Goal: Task Accomplishment & Management: Use online tool/utility

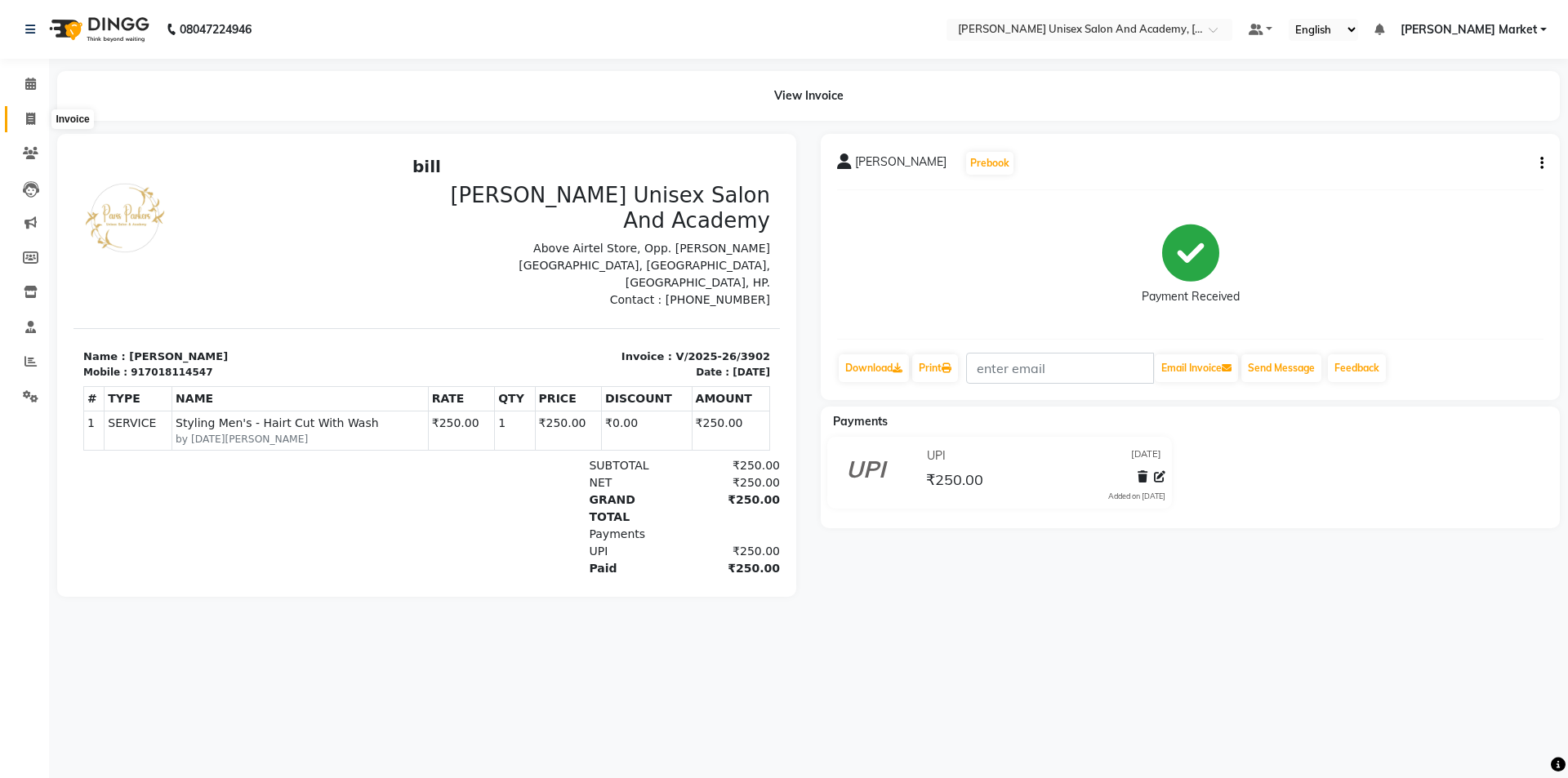
drag, startPoint x: 0, startPoint y: 0, endPoint x: 30, endPoint y: 121, distance: 124.7
click at [30, 121] on icon at bounding box center [30, 119] width 9 height 12
select select "service"
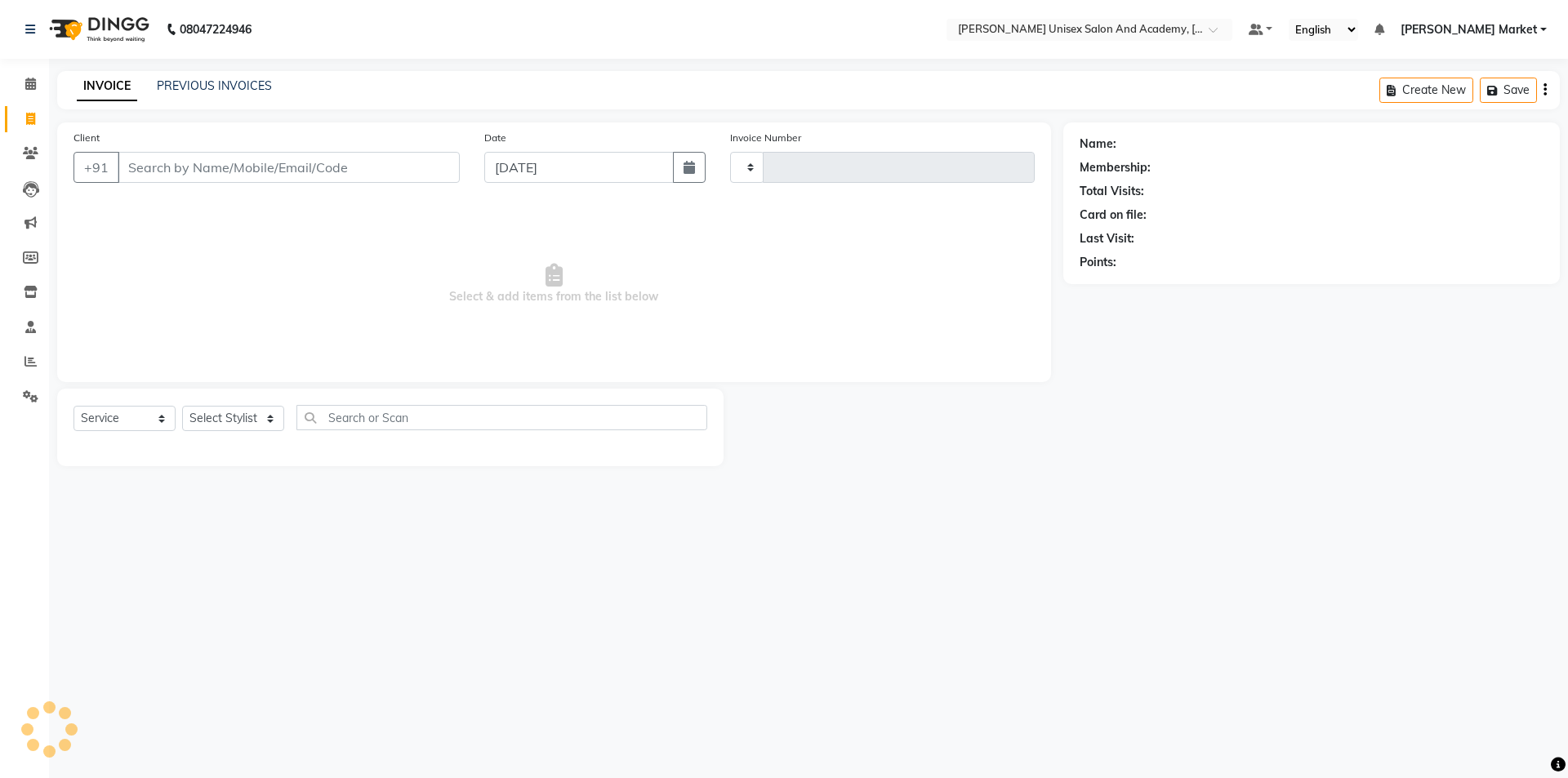
type input "3903"
select select "8060"
click at [165, 169] on input "Client" at bounding box center [288, 167] width 342 height 31
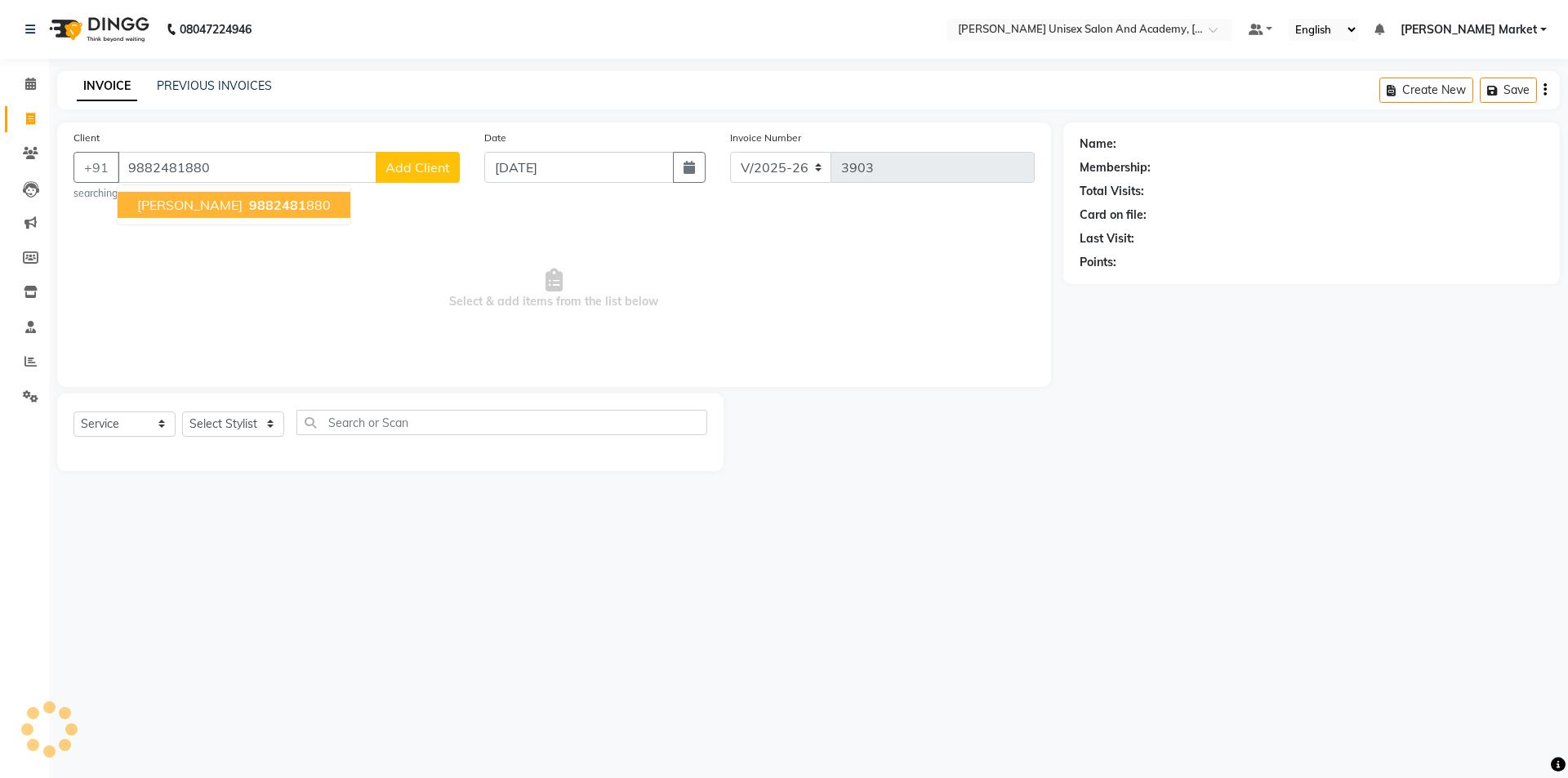
type input "9882481880"
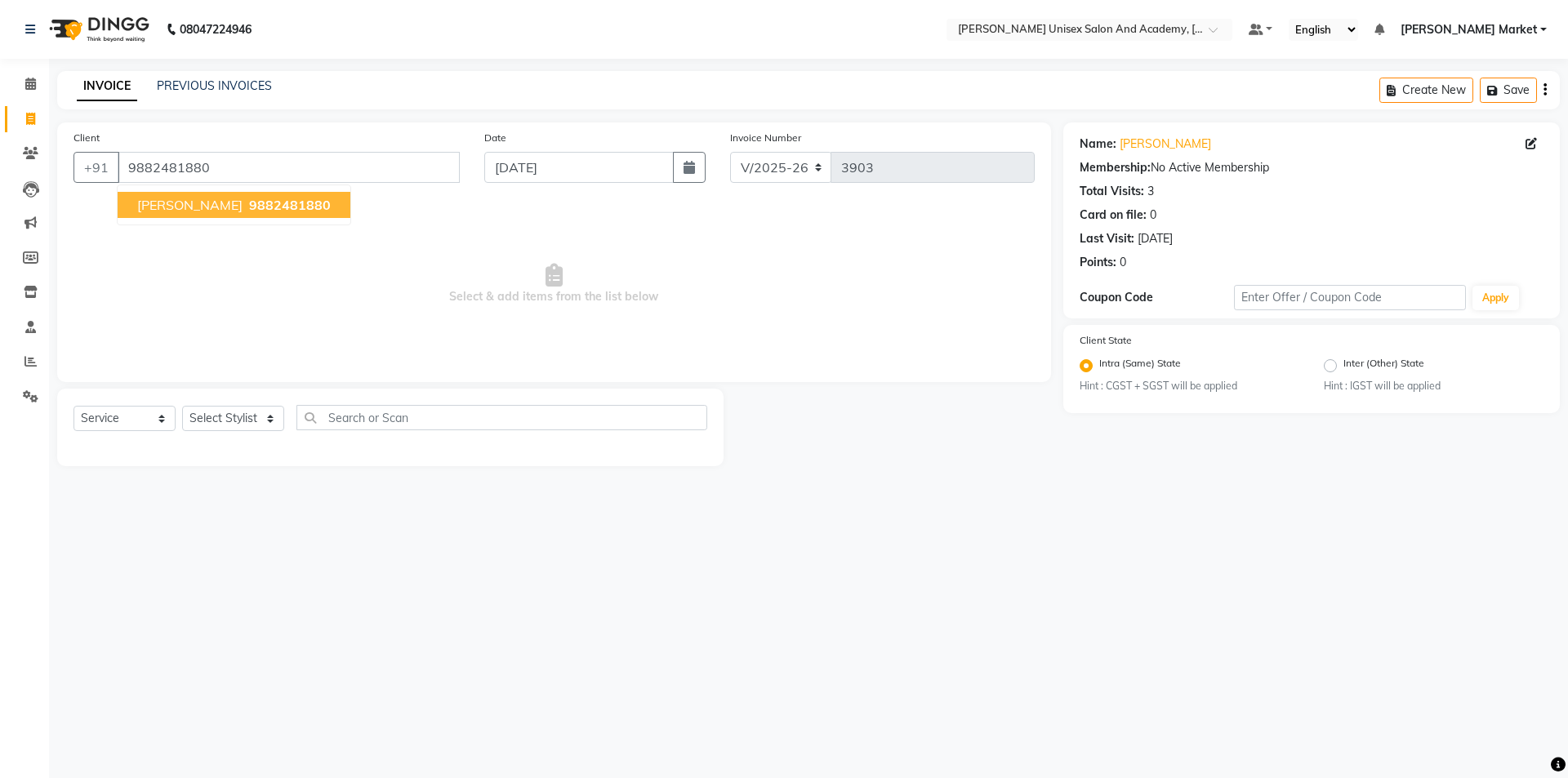
click at [268, 202] on span "9882481880" at bounding box center [290, 204] width 82 height 16
click at [273, 418] on select "Select Stylist Amit anjali hemant [PERSON_NAME] [PERSON_NAME] owner pooja [PERS…" at bounding box center [233, 418] width 102 height 25
select select "74040"
click at [182, 406] on select "Select Stylist Amit anjali hemant [PERSON_NAME] [PERSON_NAME] owner pooja [PERS…" at bounding box center [233, 418] width 102 height 25
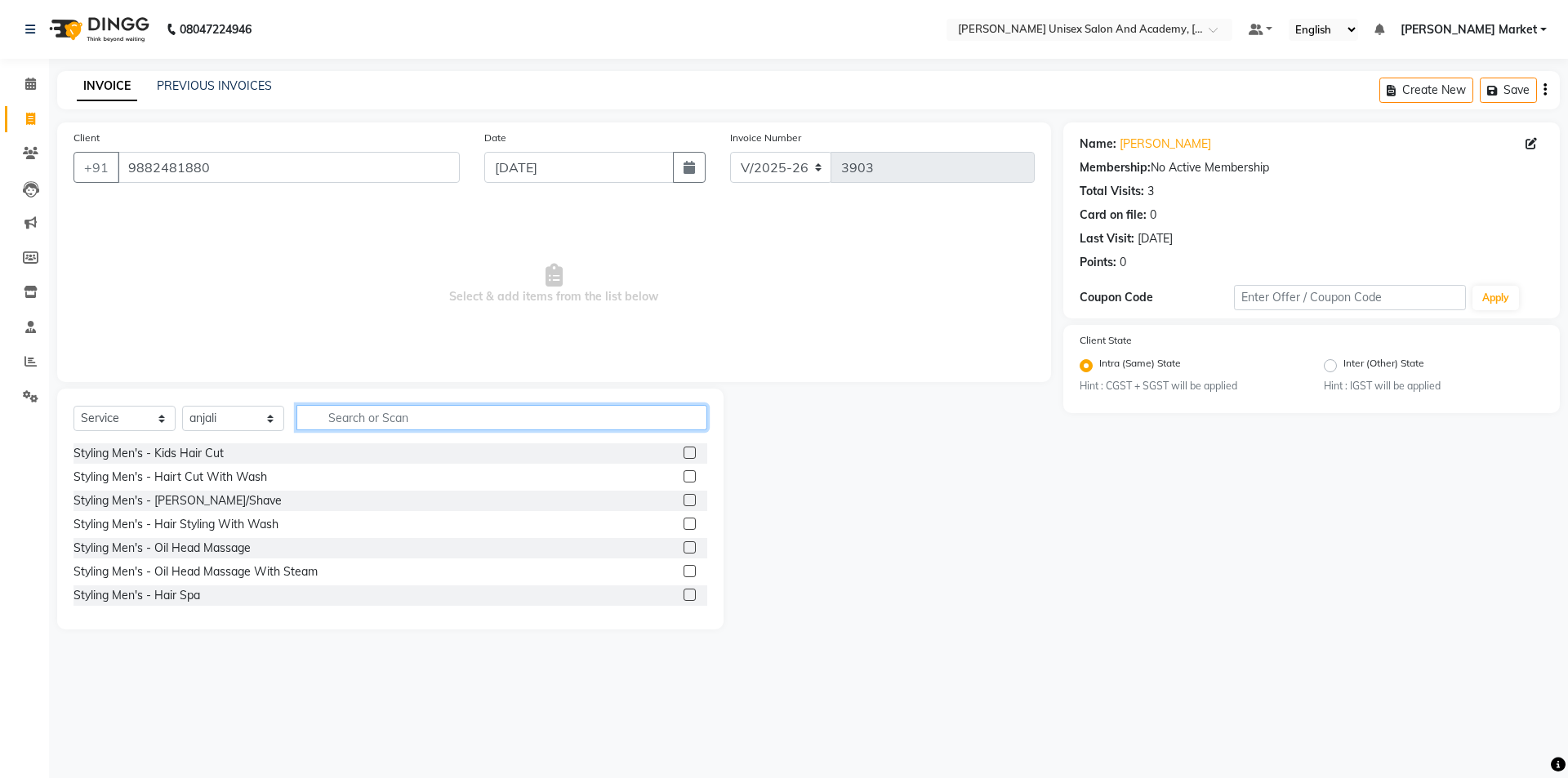
click at [358, 414] on input "text" at bounding box center [502, 417] width 411 height 25
type input "thre"
click at [684, 455] on label at bounding box center [690, 452] width 12 height 12
click at [684, 455] on input "checkbox" at bounding box center [689, 453] width 10 height 10
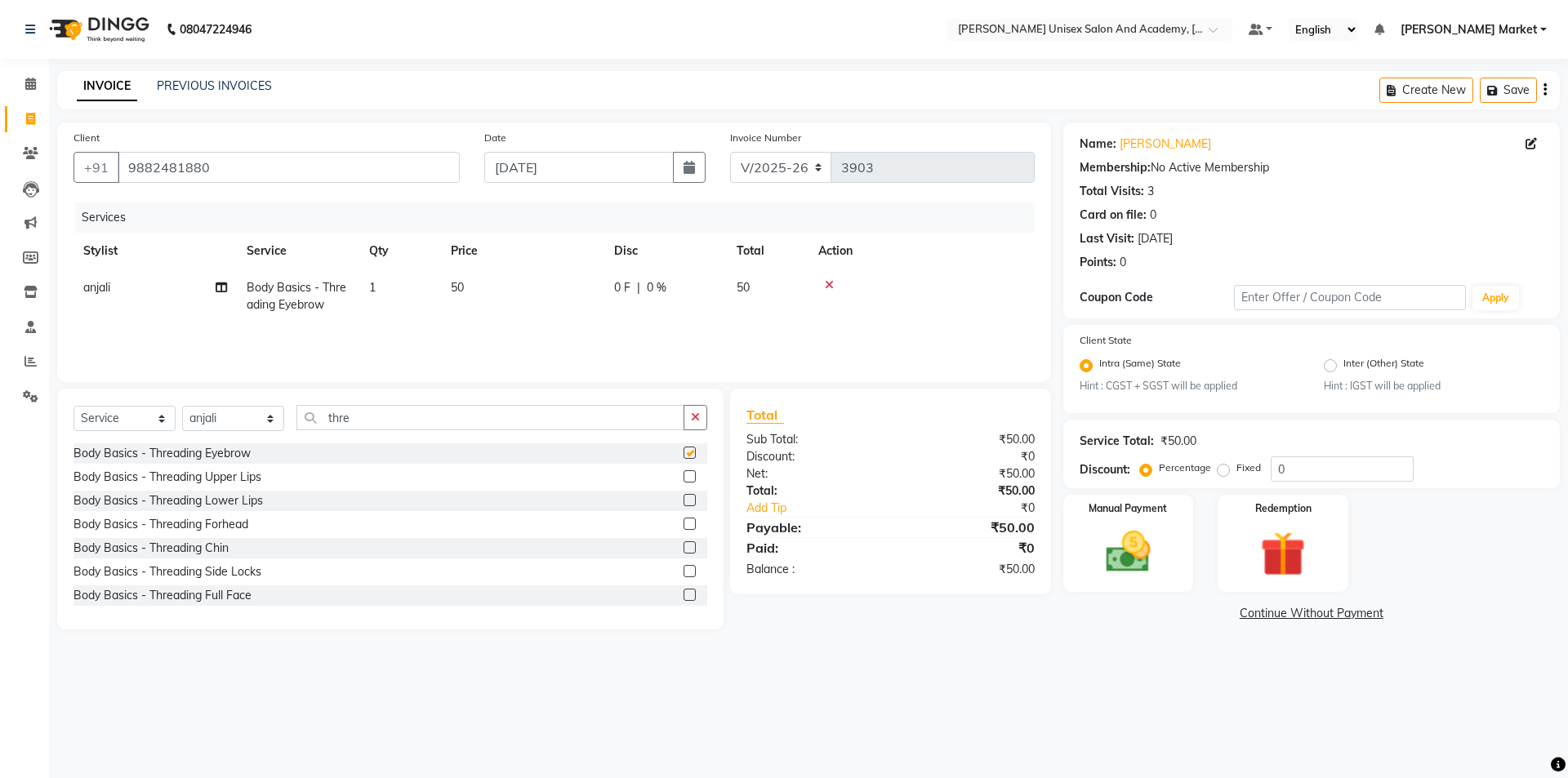
checkbox input "false"
click at [684, 477] on label at bounding box center [690, 476] width 12 height 12
click at [684, 477] on input "checkbox" at bounding box center [689, 477] width 10 height 10
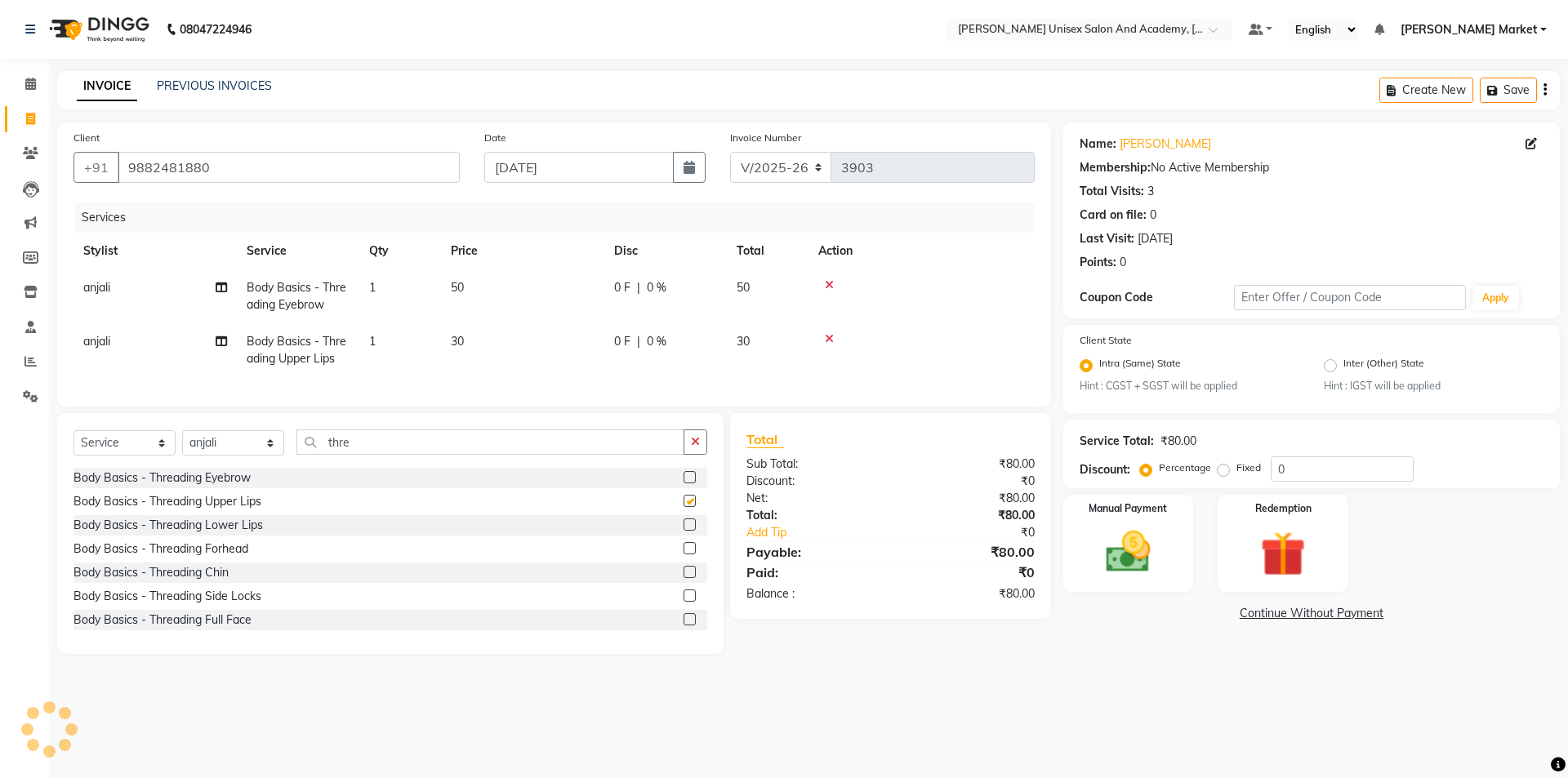
checkbox input "false"
click at [1184, 550] on div "Manual Payment" at bounding box center [1128, 543] width 135 height 101
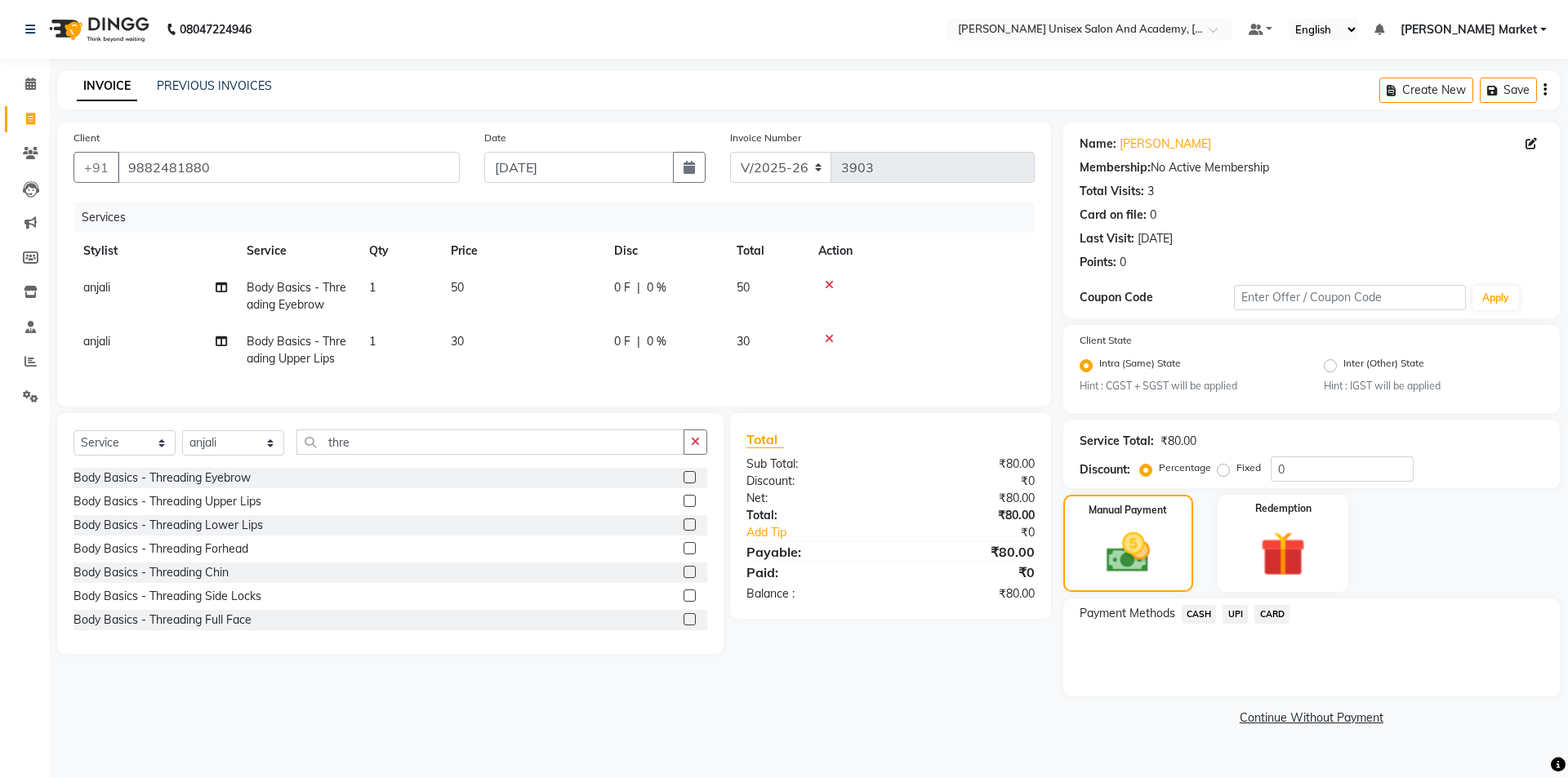
click at [1235, 614] on span "UPI" at bounding box center [1234, 614] width 25 height 19
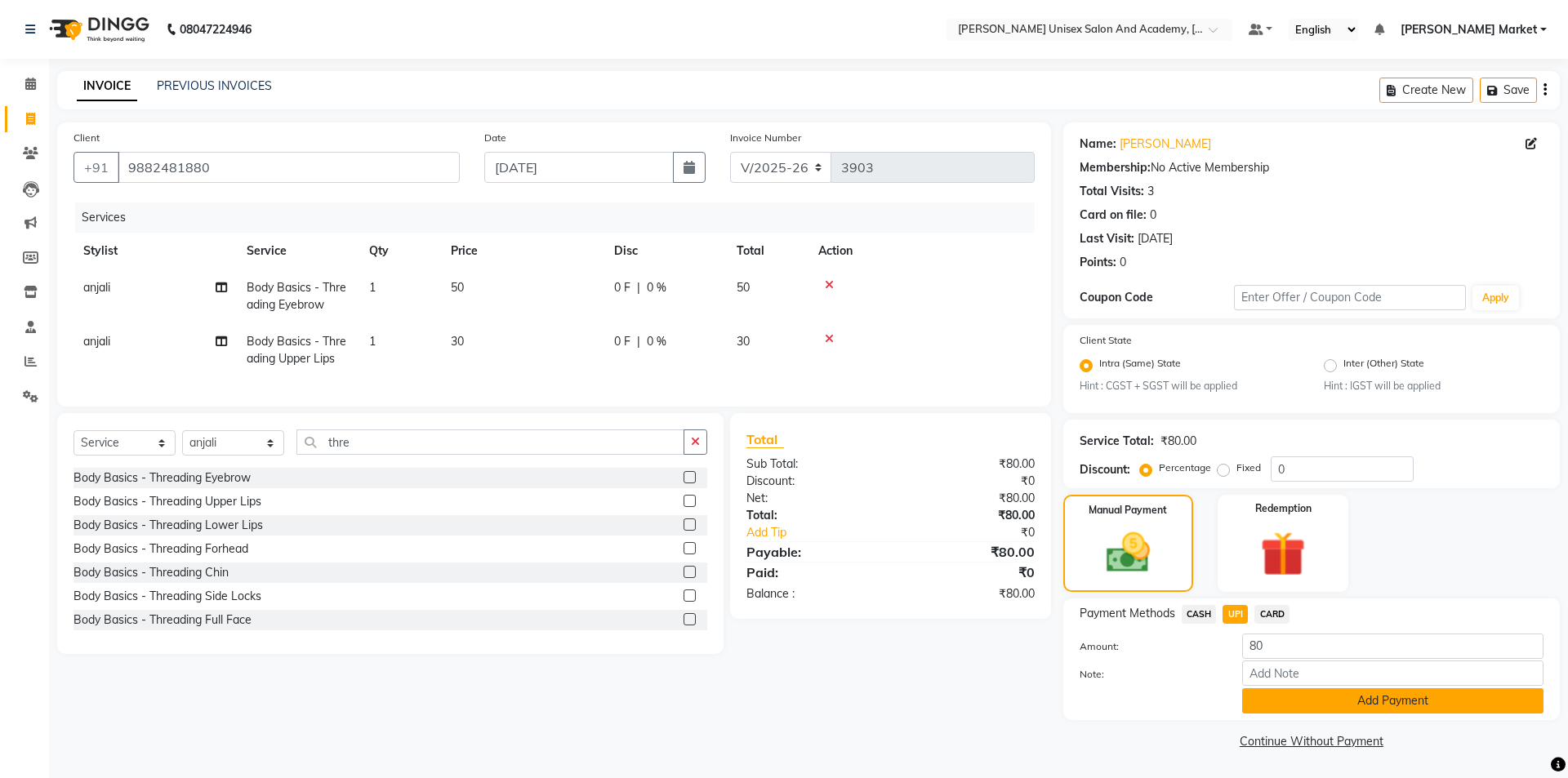
click at [1321, 697] on button "Add Payment" at bounding box center [1393, 700] width 302 height 25
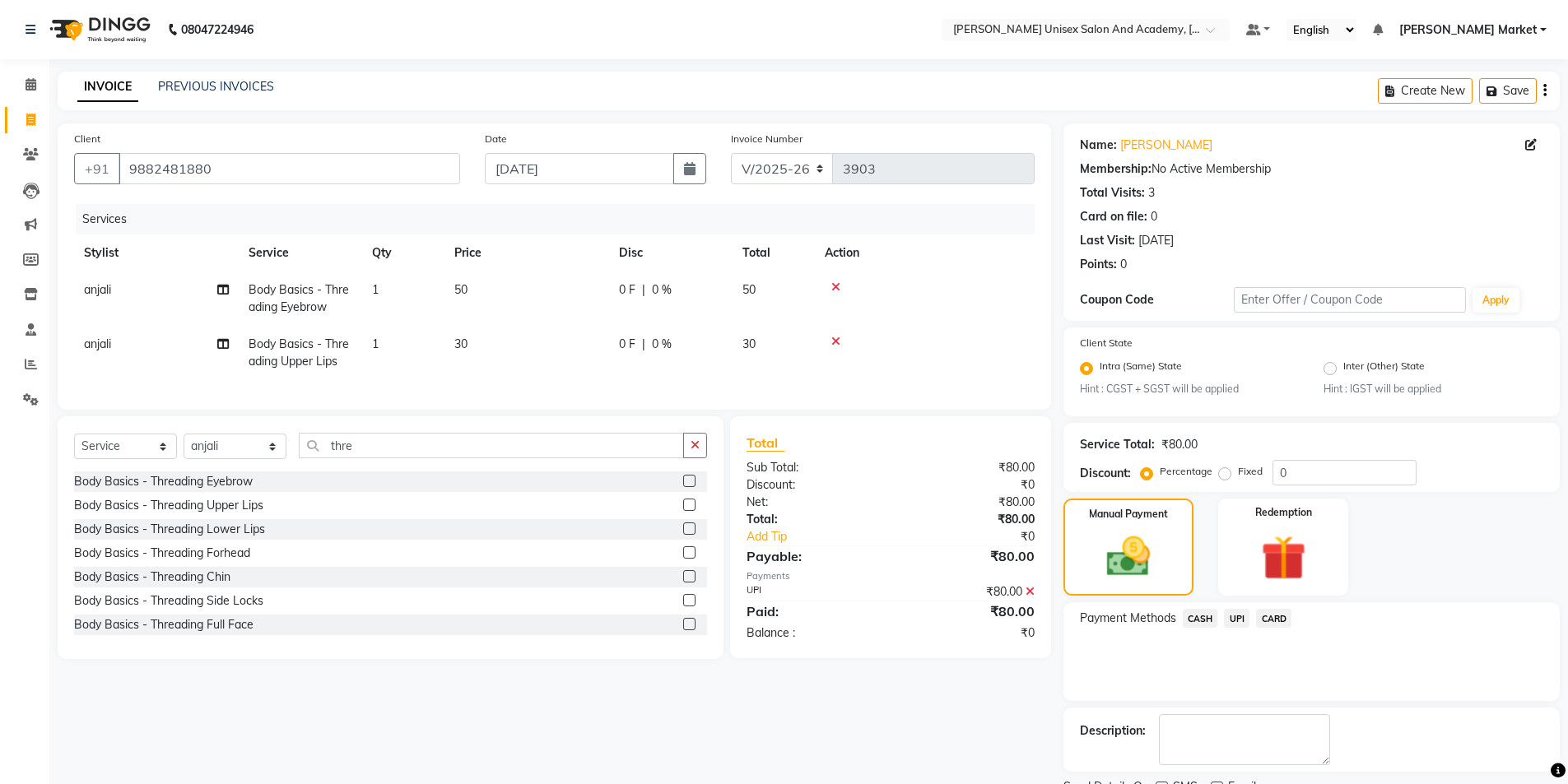
scroll to position [69, 0]
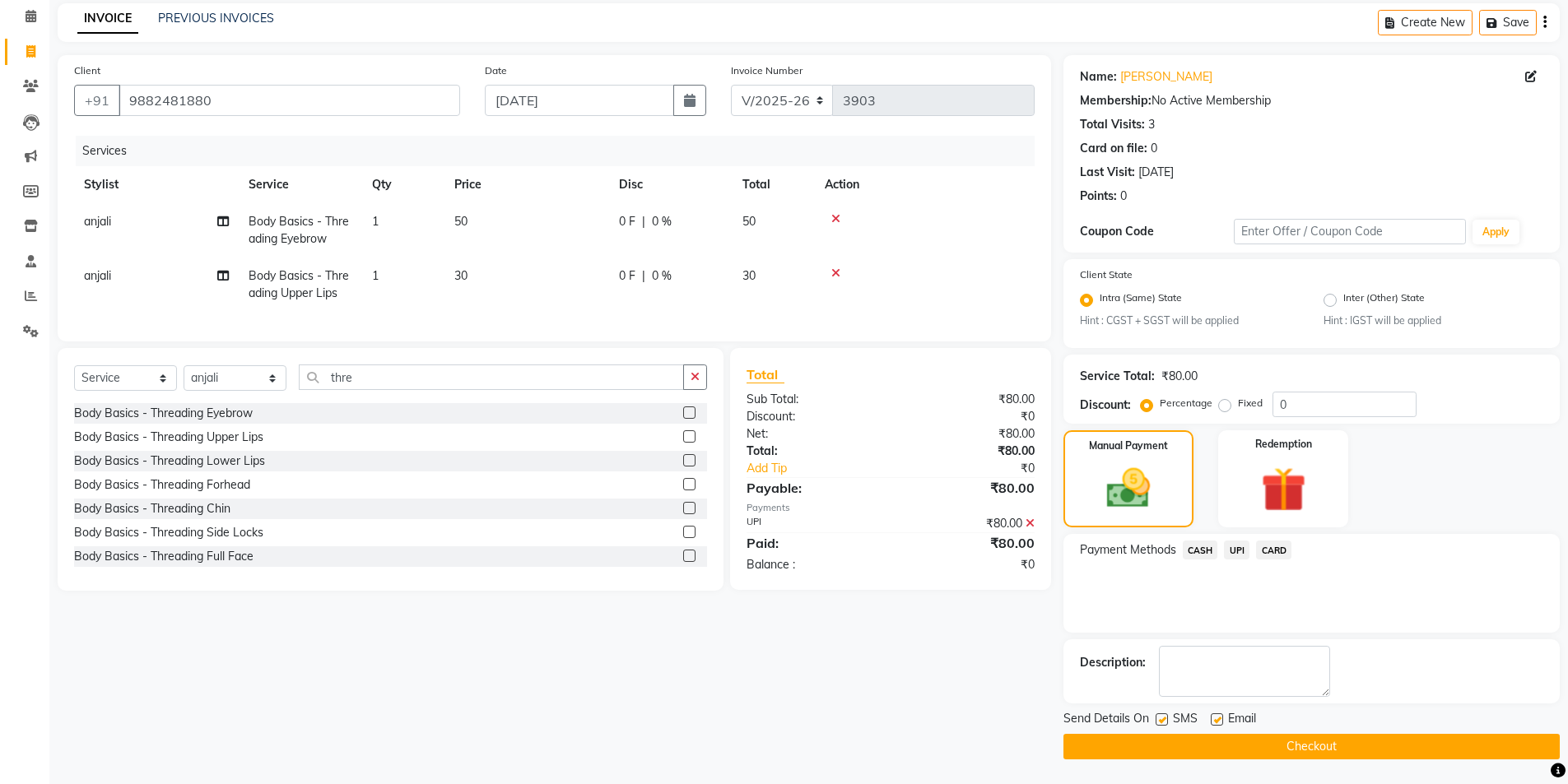
click at [1313, 744] on button "Checkout" at bounding box center [1311, 746] width 496 height 25
